Goal: Information Seeking & Learning: Learn about a topic

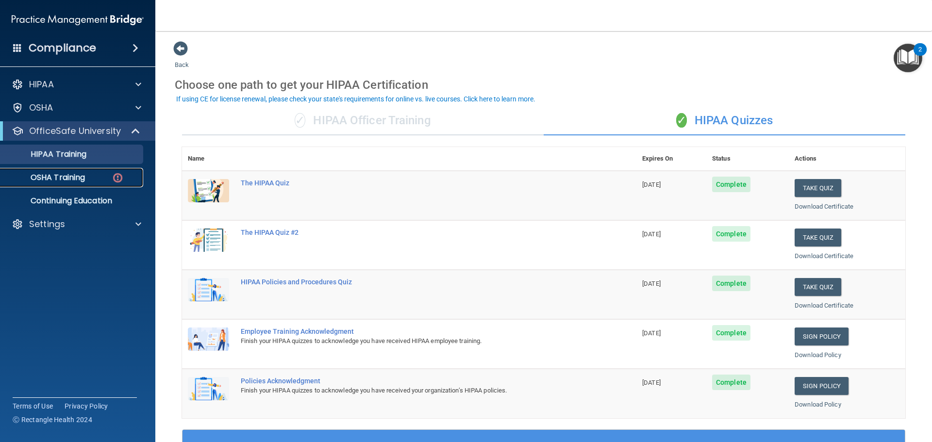
click at [90, 177] on div "OSHA Training" at bounding box center [72, 178] width 133 height 10
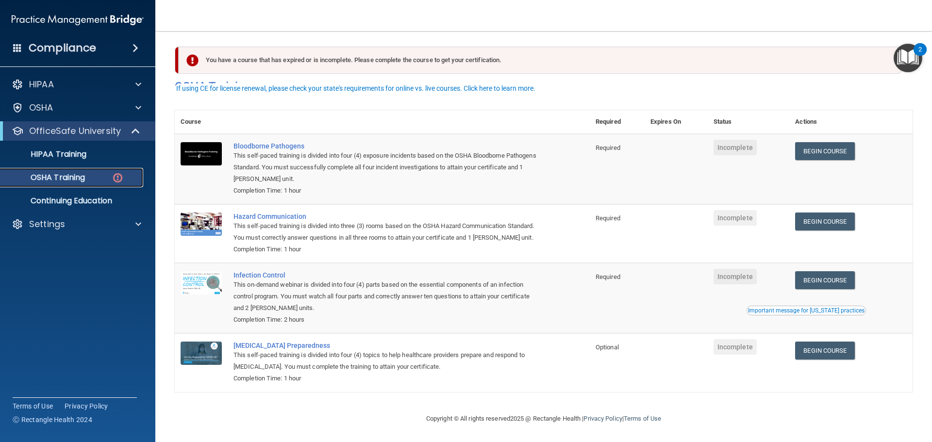
scroll to position [16, 0]
click at [452, 284] on link "Begin Course" at bounding box center [824, 280] width 59 height 18
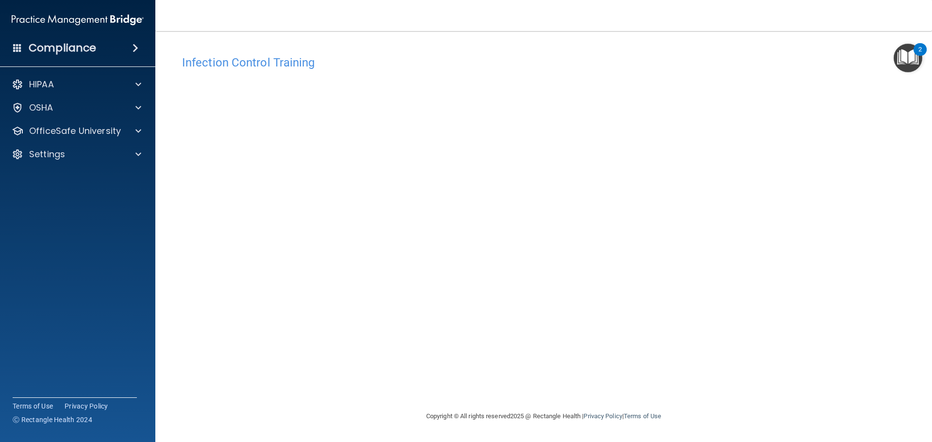
click at [718, 348] on div "Infection Control Training This course doesn’t expire until . Are you sure you …" at bounding box center [544, 230] width 738 height 360
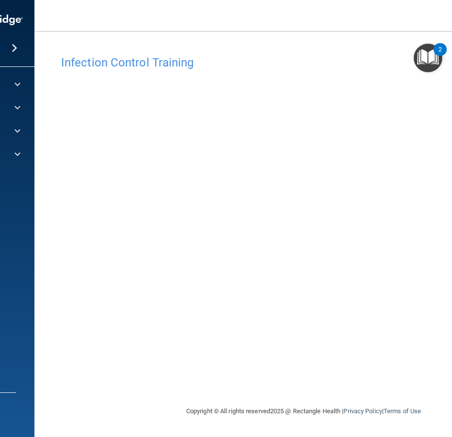
click at [278, 32] on main "Infection Control Training This course doesn’t expire until . Are you sure you …" at bounding box center [303, 234] width 539 height 406
click at [266, 45] on div "Infection Control Training This course doesn’t expire until . Are you sure you …" at bounding box center [304, 218] width 500 height 355
click at [221, 58] on h4 "Infection Control Training" at bounding box center [303, 62] width 485 height 13
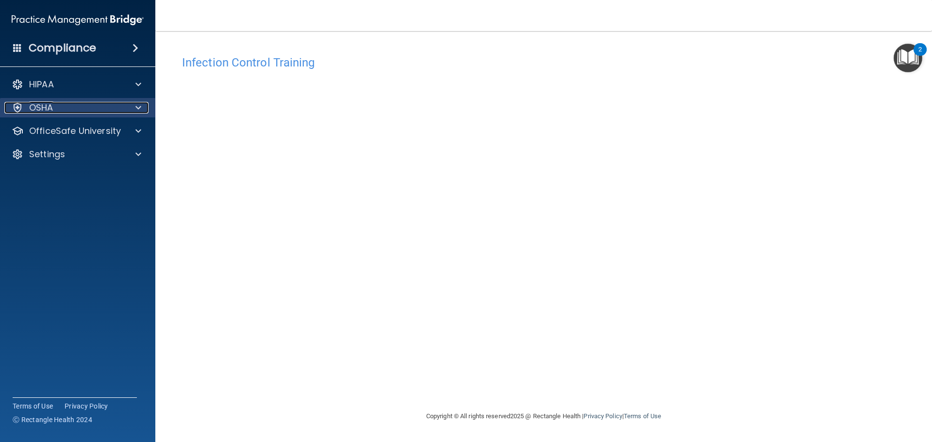
click at [88, 110] on div "OSHA" at bounding box center [64, 108] width 120 height 12
click at [33, 106] on p "OSHA" at bounding box center [41, 108] width 24 height 12
click at [49, 107] on p "OSHA" at bounding box center [41, 108] width 24 height 12
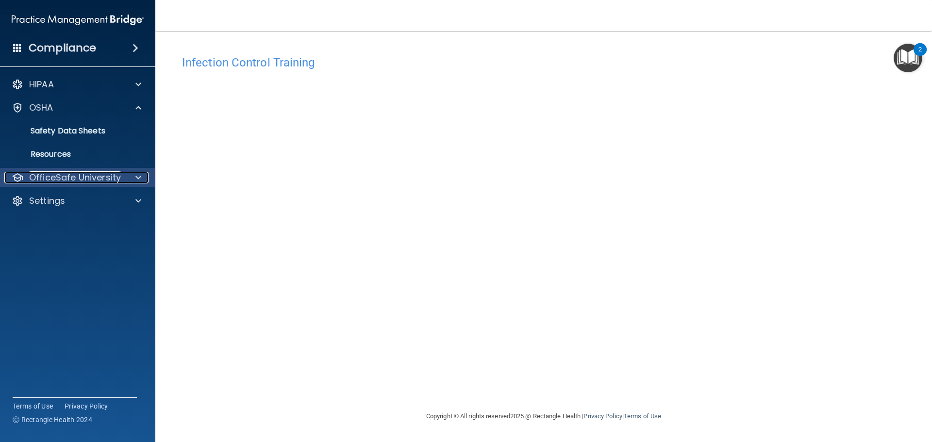
click at [70, 174] on p "OfficeSafe University" at bounding box center [75, 178] width 92 height 12
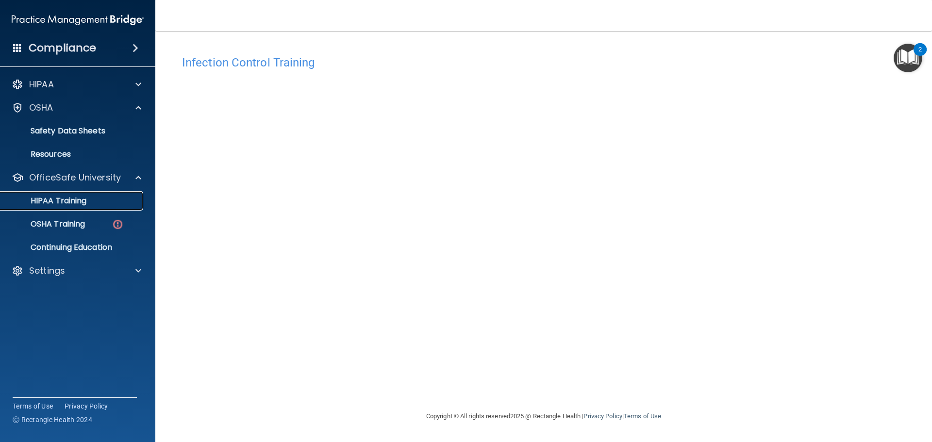
click at [78, 204] on p "HIPAA Training" at bounding box center [46, 201] width 80 height 10
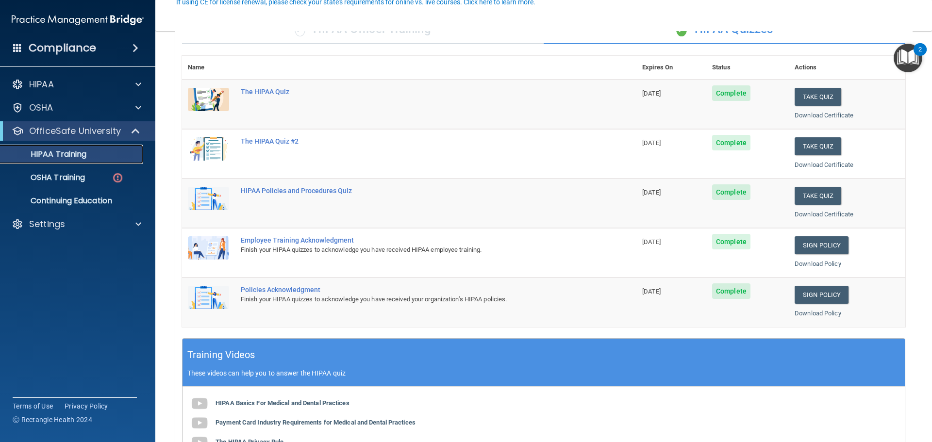
scroll to position [97, 0]
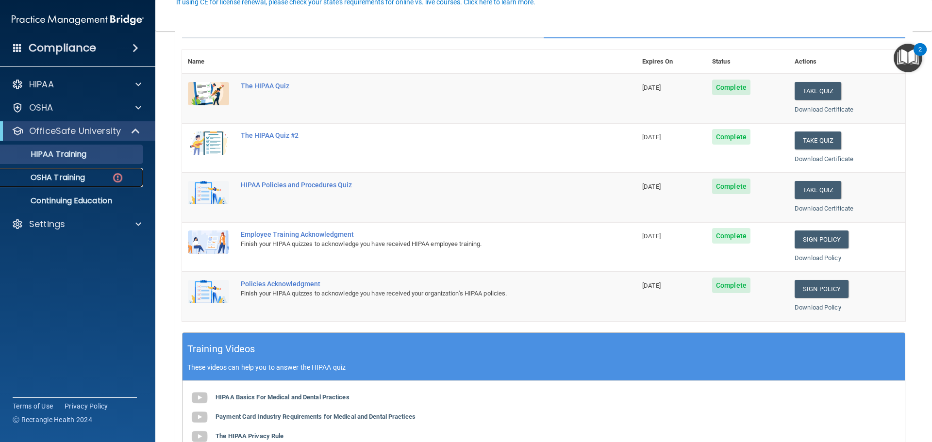
click at [66, 179] on p "OSHA Training" at bounding box center [45, 178] width 79 height 10
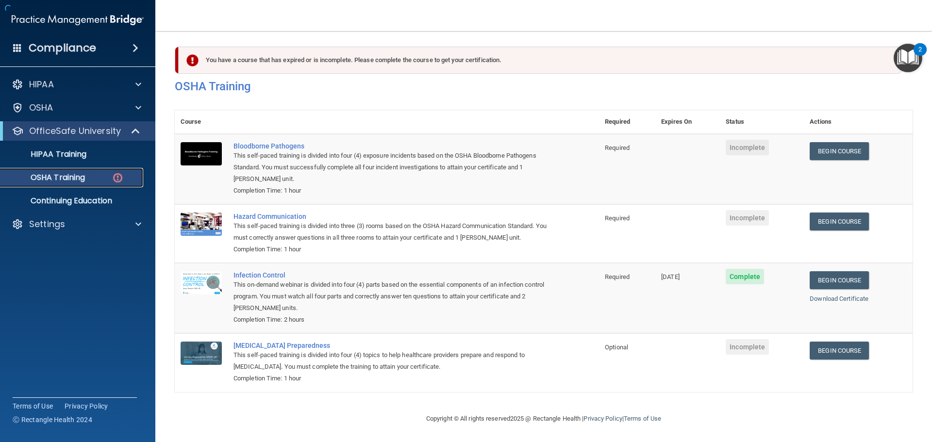
scroll to position [16, 0]
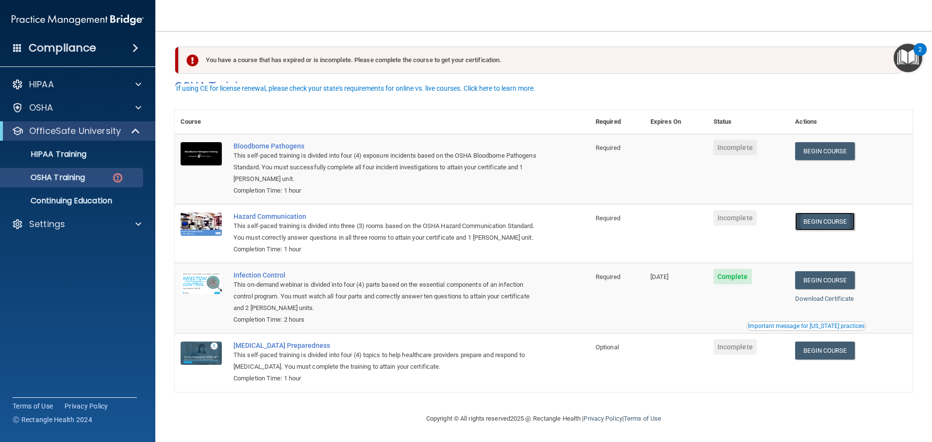
click at [820, 213] on link "Begin Course" at bounding box center [824, 222] width 59 height 18
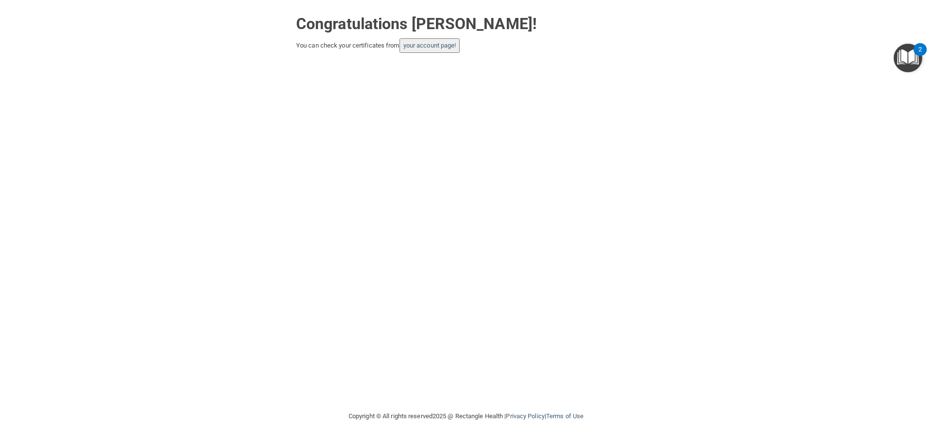
click at [420, 40] on button "your account page!" at bounding box center [429, 45] width 61 height 15
click at [421, 43] on link "your account page!" at bounding box center [429, 45] width 53 height 7
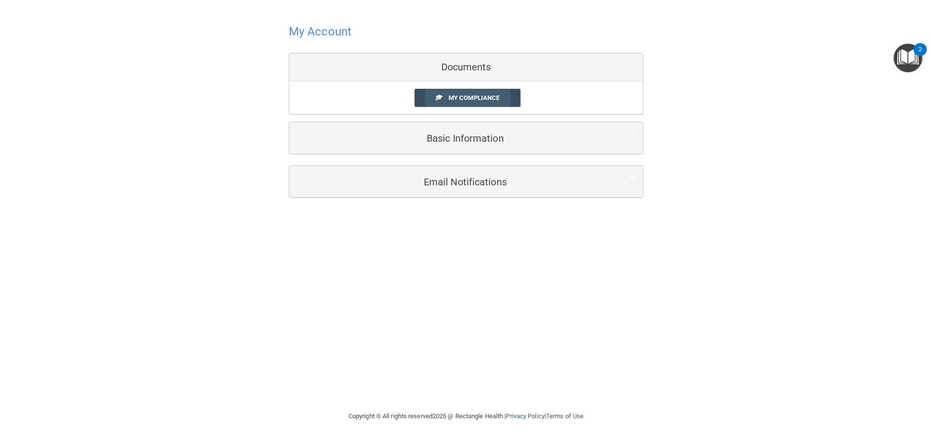
click at [457, 95] on span "My Compliance" at bounding box center [474, 97] width 51 height 7
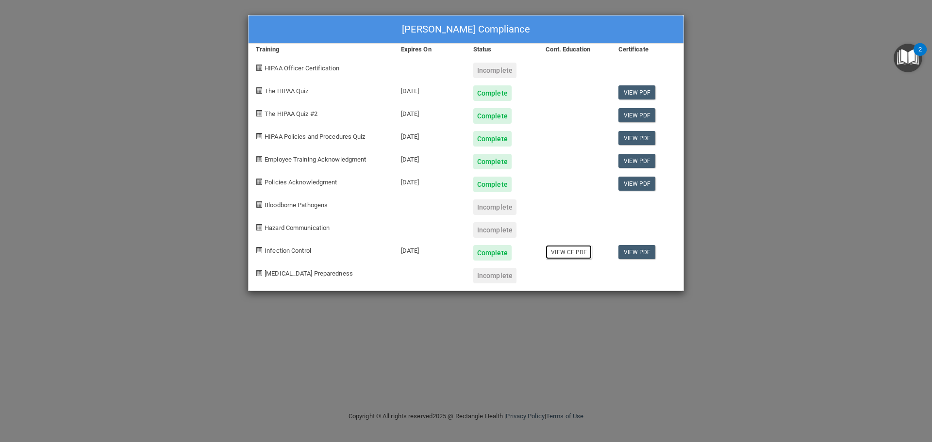
click at [572, 250] on link "View CE PDF" at bounding box center [569, 252] width 46 height 14
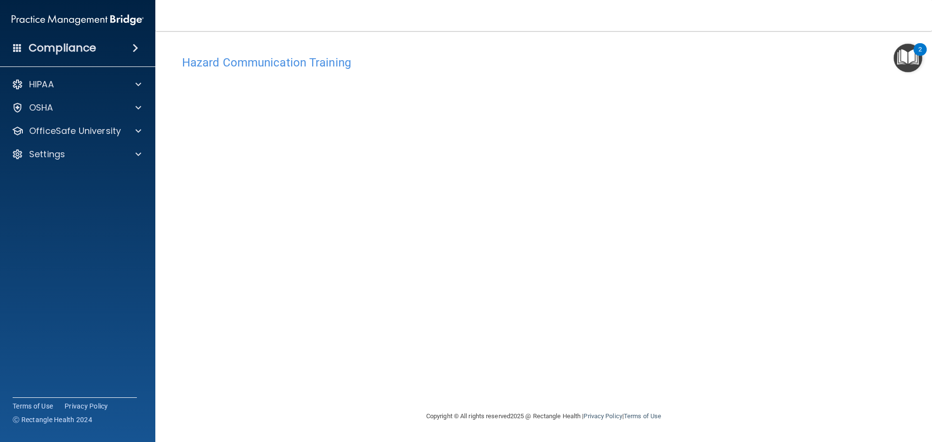
click at [713, 338] on div "Hazard Communication Training This course doesn’t expire until . Are you sure y…" at bounding box center [544, 230] width 738 height 360
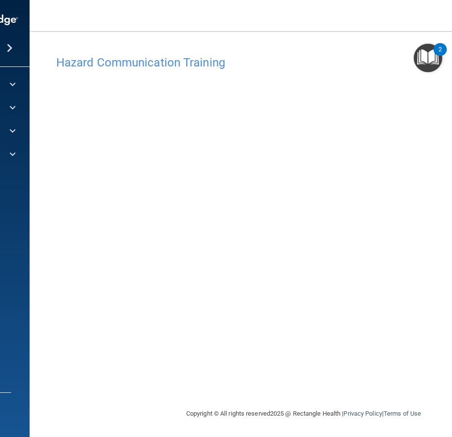
click at [313, 49] on div "Hazard Communication Training This course doesn’t expire until . Are you sure y…" at bounding box center [304, 220] width 510 height 358
click at [277, 70] on div "Hazard Communication Training" at bounding box center [304, 62] width 510 height 24
click at [333, 21] on nav "Toggle navigation Brenda Rojo-Cruz referrals@inspireorthopedics.com Manage My E…" at bounding box center [304, 15] width 549 height 31
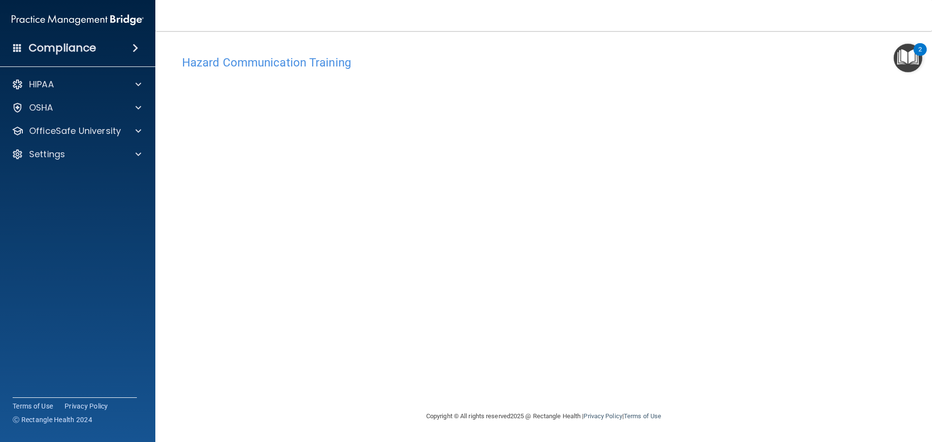
click at [683, 341] on div "Hazard Communication Training This course doesn’t expire until . Are you sure y…" at bounding box center [544, 230] width 738 height 360
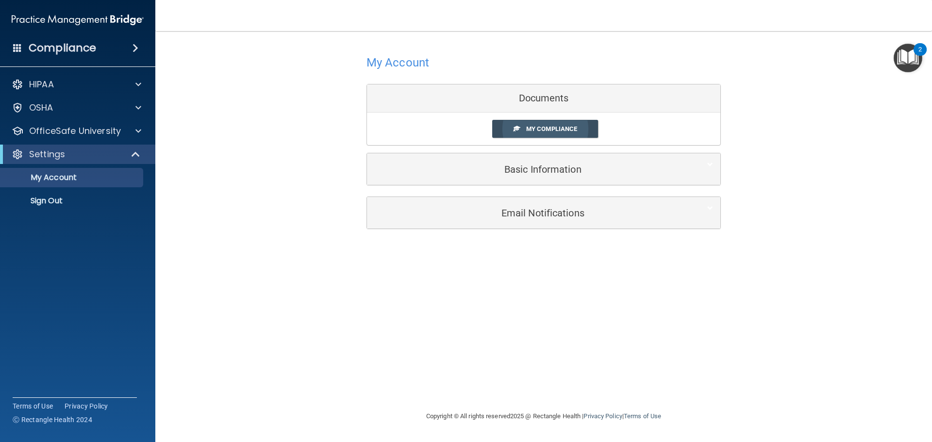
click at [570, 125] on link "My Compliance" at bounding box center [545, 129] width 106 height 18
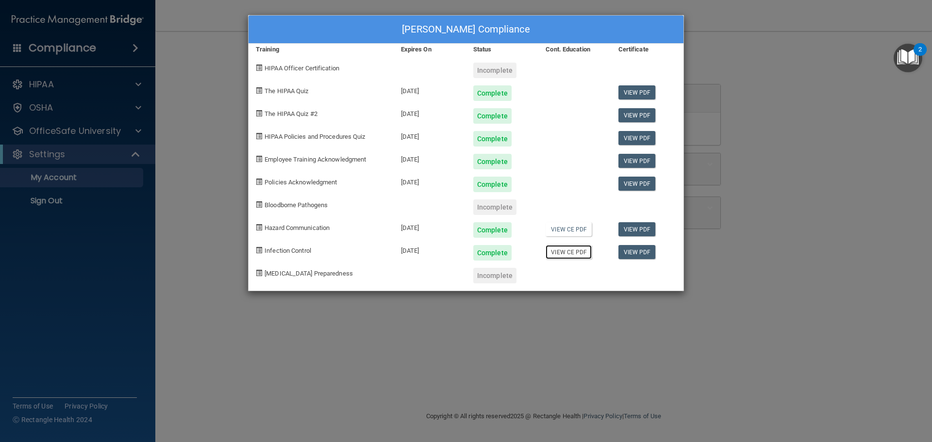
click at [578, 254] on link "View CE PDF" at bounding box center [569, 252] width 46 height 14
click at [571, 228] on link "View CE PDF" at bounding box center [569, 229] width 46 height 14
click at [747, 90] on div "Brenda Rojo-Cruz's Compliance Training Expires On Status Cont. Education Certif…" at bounding box center [466, 221] width 932 height 442
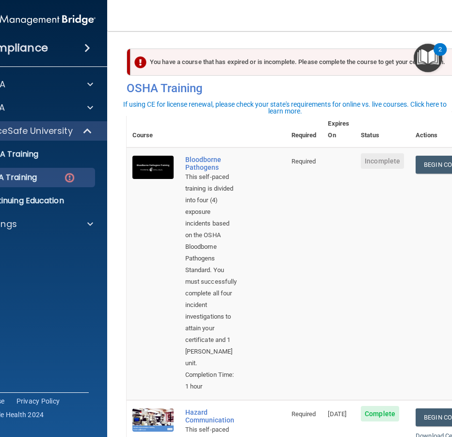
click at [219, 36] on main "You have a course that has expired or is incomplete. Please complete the course…" at bounding box center [304, 234] width 394 height 406
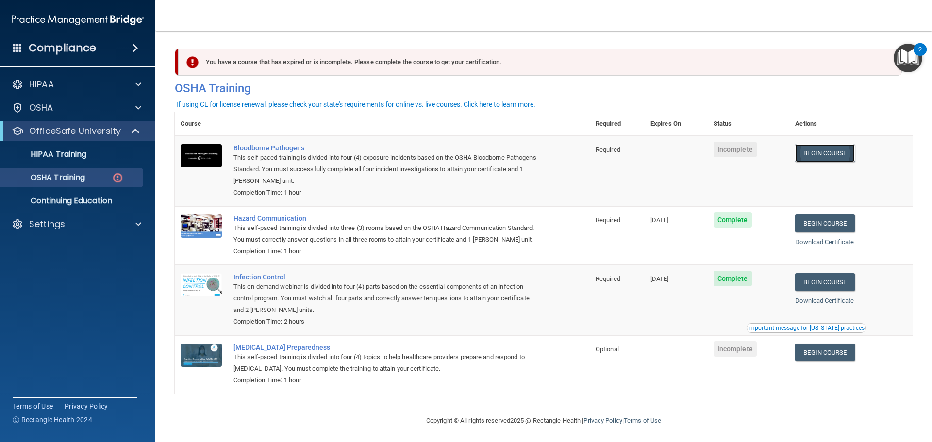
click at [830, 150] on link "Begin Course" at bounding box center [824, 153] width 59 height 18
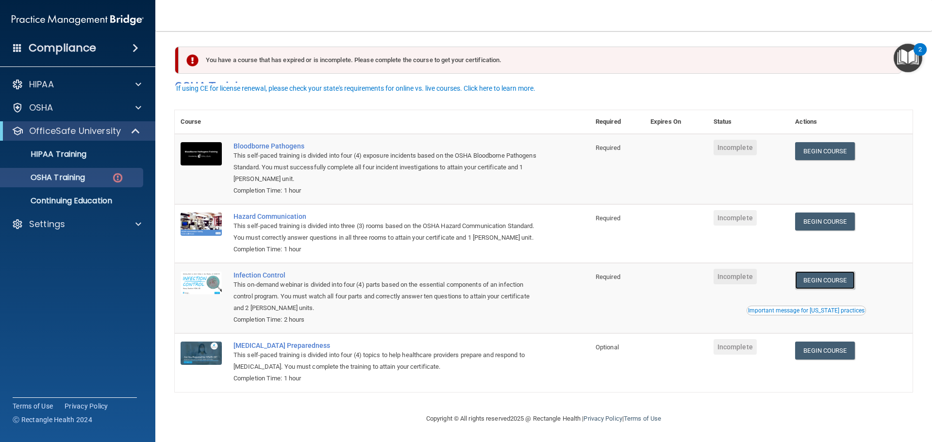
scroll to position [16, 0]
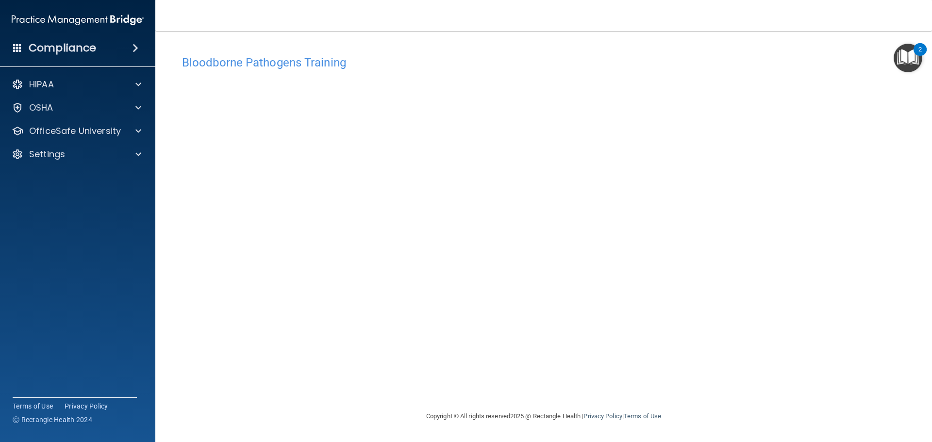
click at [666, 26] on nav "Toggle navigation [PERSON_NAME] [EMAIL_ADDRESS][DOMAIN_NAME] Manage My Enterpri…" at bounding box center [543, 15] width 777 height 31
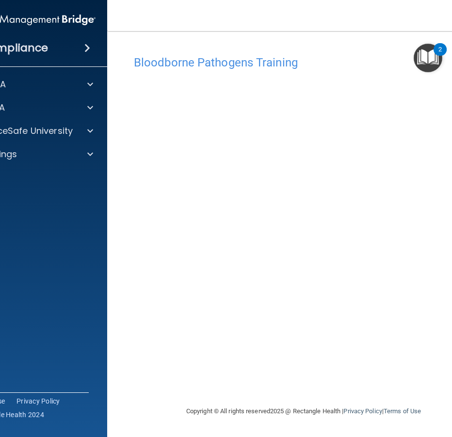
click at [328, 40] on main "Bloodborne Pathogens Training This course doesn’t expire until . Are you sure y…" at bounding box center [303, 234] width 393 height 406
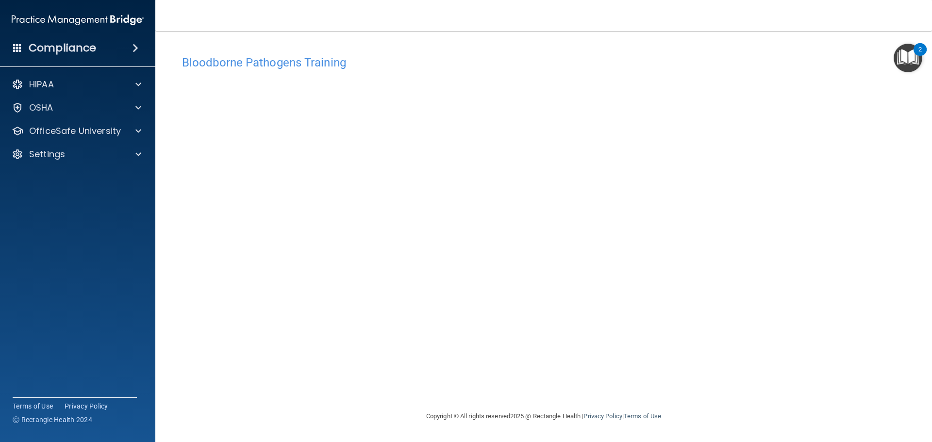
click at [737, 388] on div "Bloodborne Pathogens Training This course doesn’t expire until . Are you sure y…" at bounding box center [544, 230] width 738 height 360
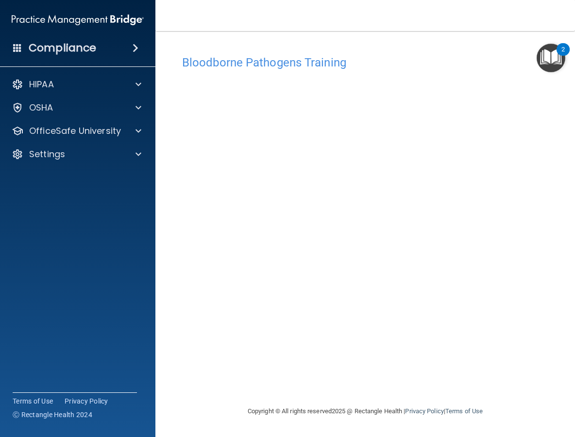
click at [436, 63] on h4 "Bloodborne Pathogens Training" at bounding box center [365, 62] width 366 height 13
click at [432, 43] on div "Bloodborne Pathogens Training This course doesn’t expire until . Are you sure y…" at bounding box center [365, 218] width 381 height 355
click at [375, 65] on h4 "Bloodborne Pathogens Training" at bounding box center [365, 62] width 366 height 13
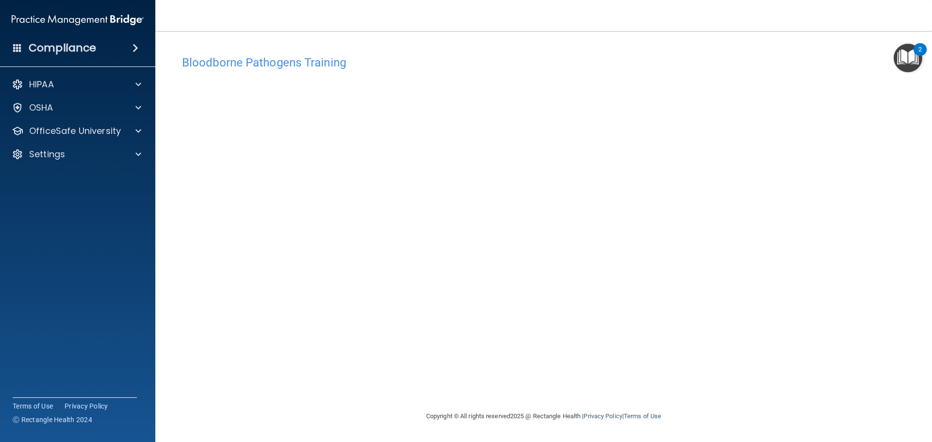
click at [699, 399] on div "Bloodborne Pathogens Training This course doesn’t expire until . Are you sure y…" at bounding box center [544, 230] width 738 height 360
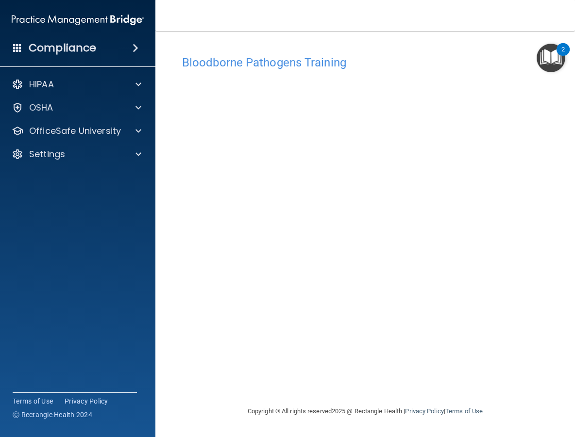
click at [363, 24] on nav "Toggle navigation Brenda Rojo-Cruz referrals@inspireorthopedics.com Manage My E…" at bounding box center [364, 15] width 419 height 31
click at [317, 11] on nav "Toggle navigation Brenda Rojo-Cruz referrals@inspireorthopedics.com Manage My E…" at bounding box center [364, 15] width 419 height 31
click at [427, 58] on h4 "Bloodborne Pathogens Training" at bounding box center [365, 62] width 366 height 13
click at [381, 53] on div "Bloodborne Pathogens Training" at bounding box center [365, 62] width 381 height 24
click at [367, 69] on div "Bloodborne Pathogens Training" at bounding box center [365, 62] width 381 height 24
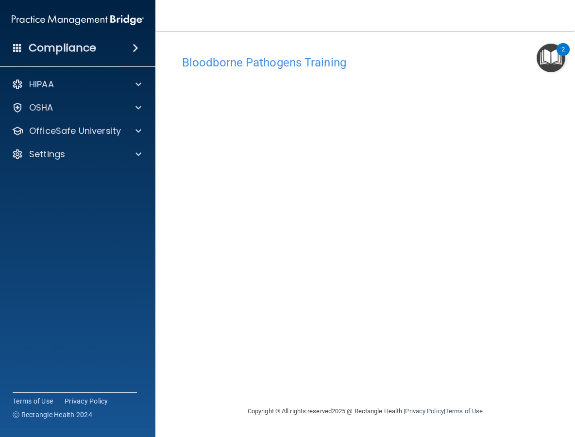
click at [466, 73] on div "Bloodborne Pathogens Training" at bounding box center [365, 62] width 381 height 24
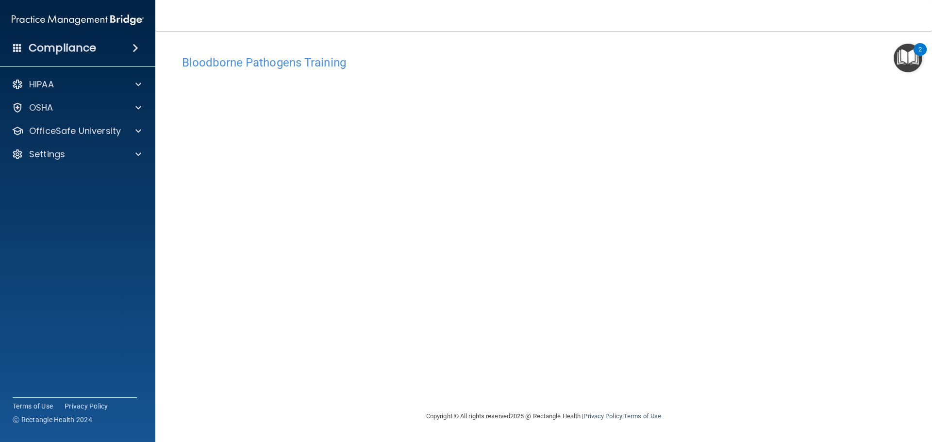
click at [672, 378] on div "Bloodborne Pathogens Training This course doesn’t expire until . Are you sure y…" at bounding box center [544, 230] width 738 height 360
click at [690, 375] on div "Bloodborne Pathogens Training This course doesn’t expire until . Are you sure y…" at bounding box center [544, 230] width 738 height 360
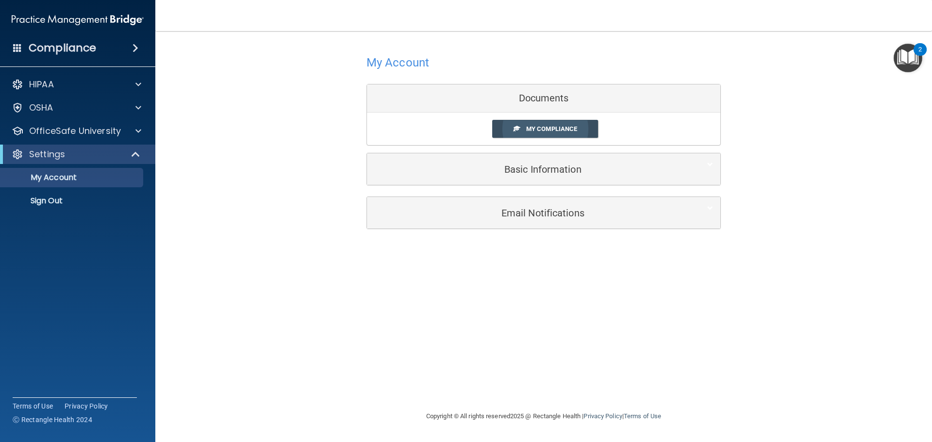
click at [543, 129] on span "My Compliance" at bounding box center [551, 128] width 51 height 7
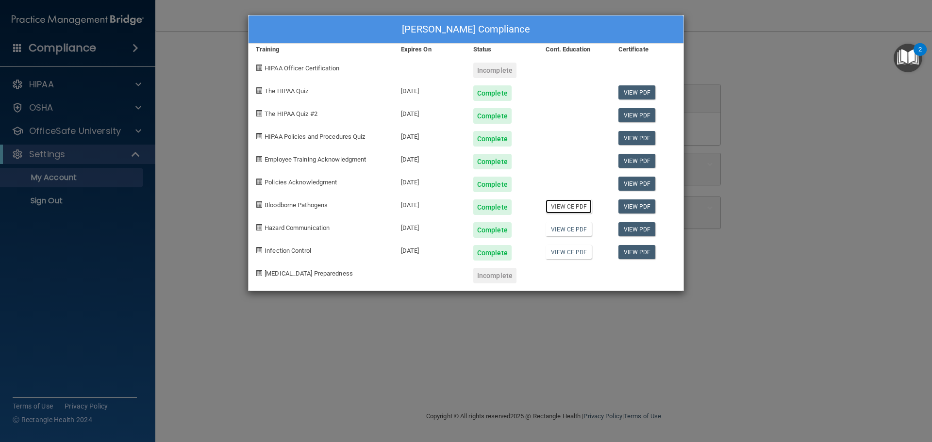
click at [569, 208] on link "View CE PDF" at bounding box center [569, 207] width 46 height 14
click at [779, 233] on div "Brenda Rojo-Cruz's Compliance Training Expires On Status Cont. Education Certif…" at bounding box center [466, 221] width 932 height 442
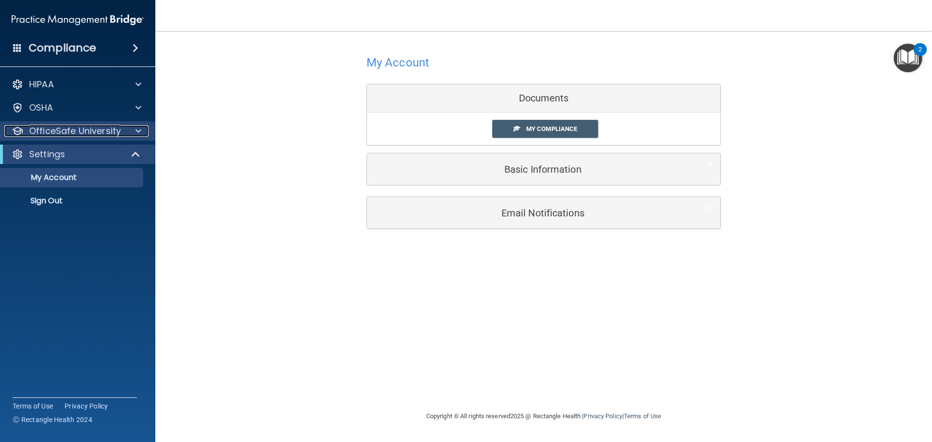
click at [85, 132] on p "OfficeSafe University" at bounding box center [75, 131] width 92 height 12
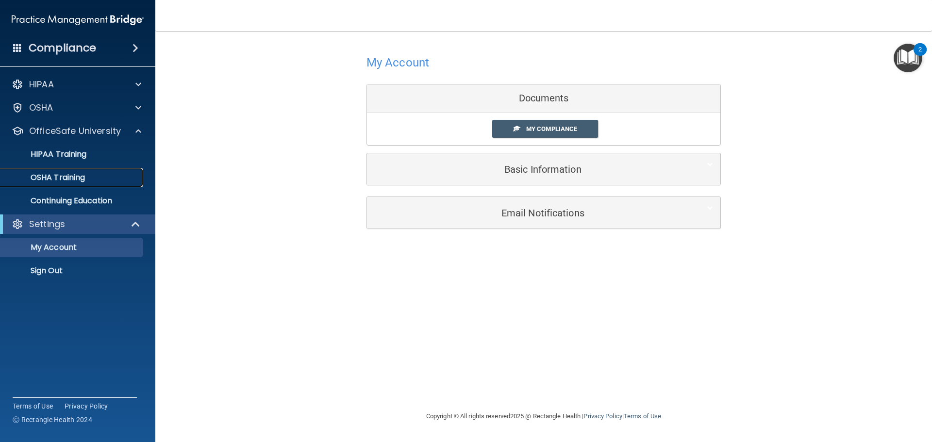
click at [100, 175] on div "OSHA Training" at bounding box center [72, 178] width 133 height 10
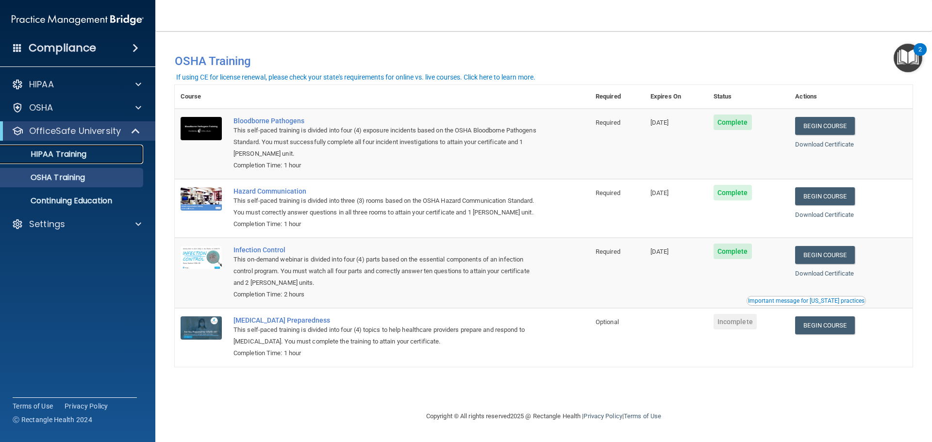
click at [67, 155] on p "HIPAA Training" at bounding box center [46, 155] width 80 height 10
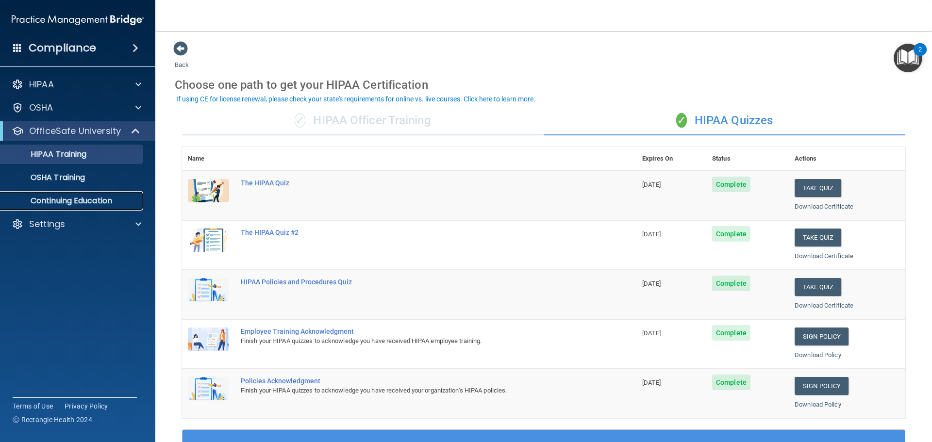
click at [81, 205] on p "Continuing Education" at bounding box center [72, 201] width 133 height 10
